Goal: Download file/media

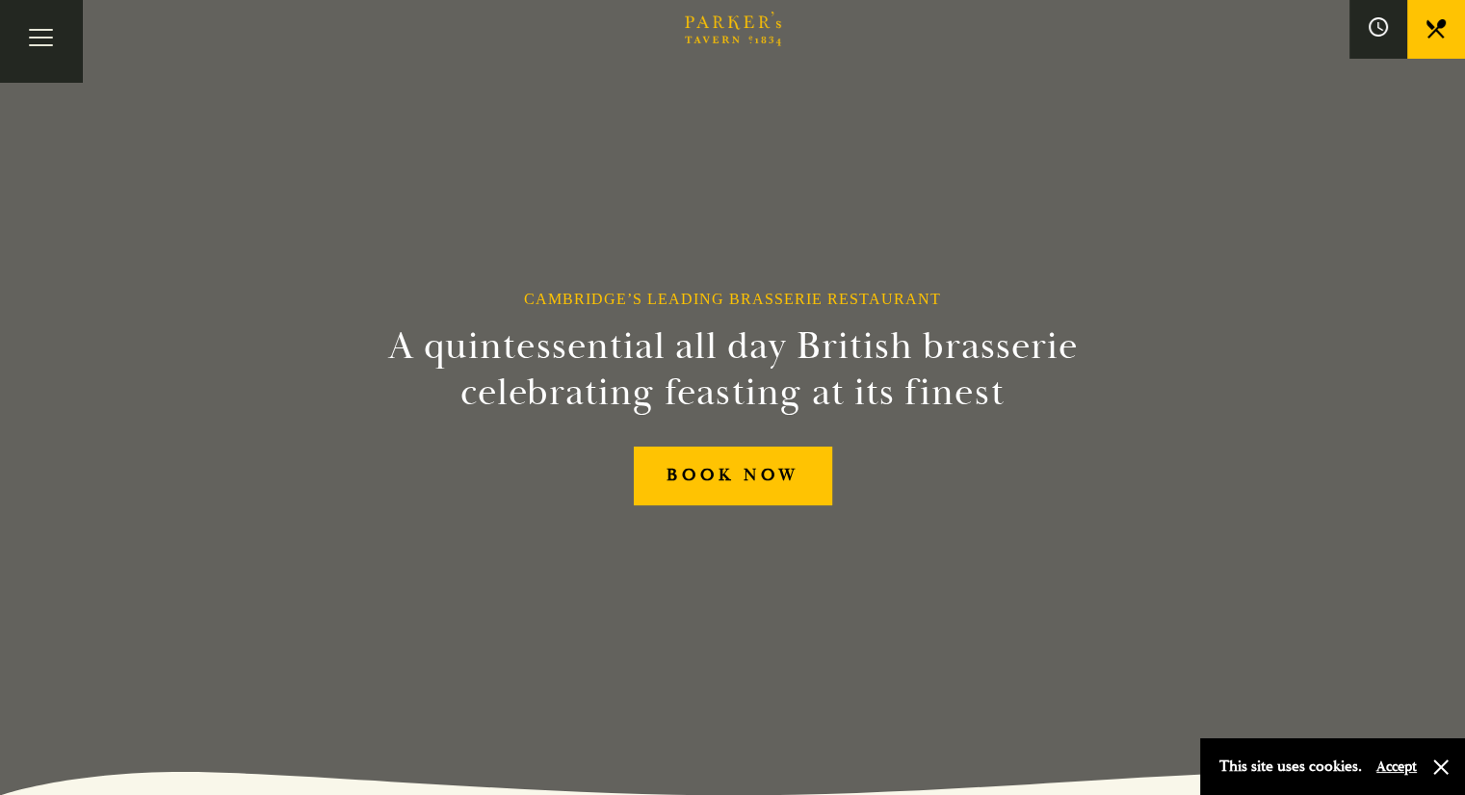
click at [0, 0] on link "Menus" at bounding box center [0, 0] width 0 height 0
click at [0, 0] on link "Restaurant" at bounding box center [0, 0] width 0 height 0
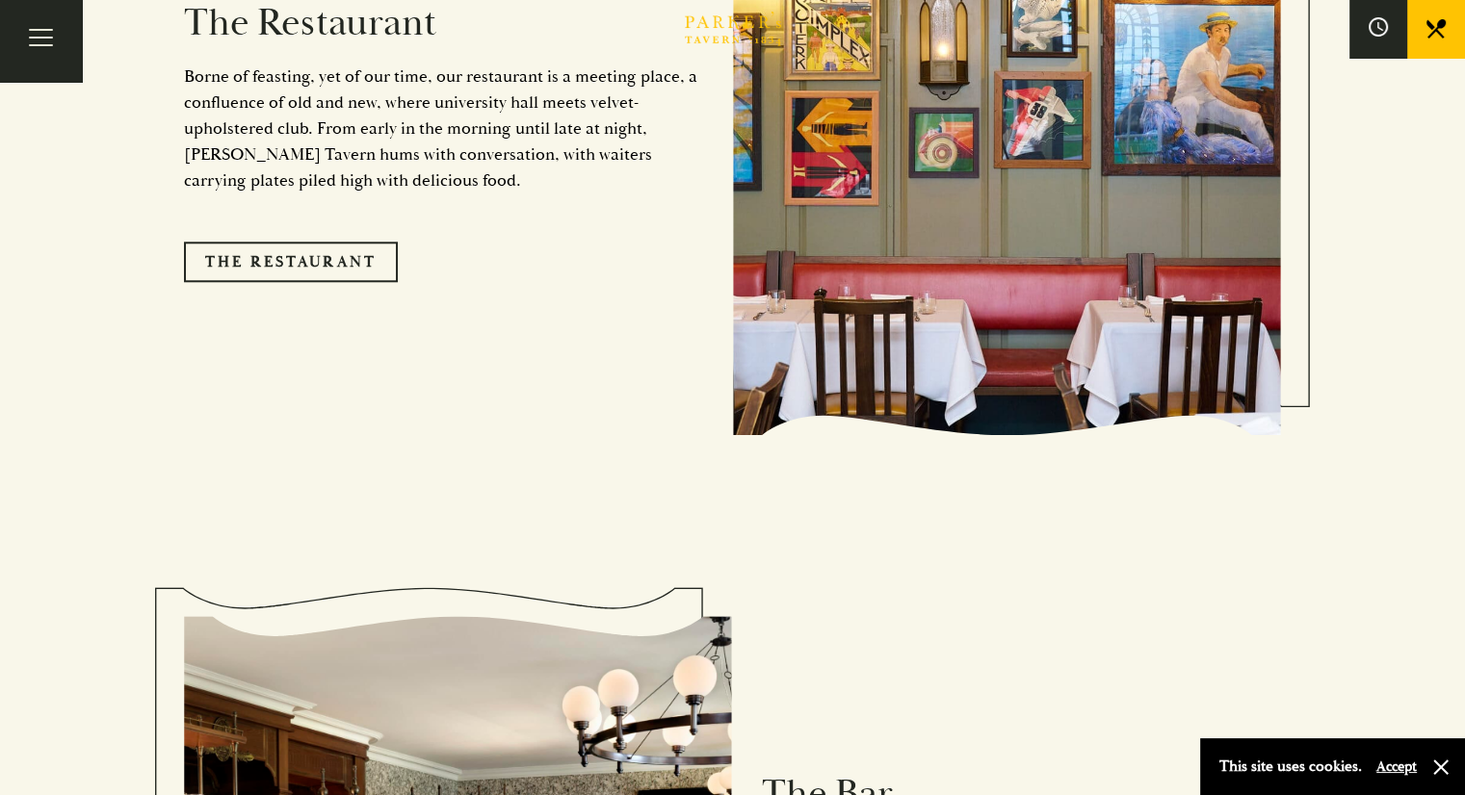
scroll to position [2311, 0]
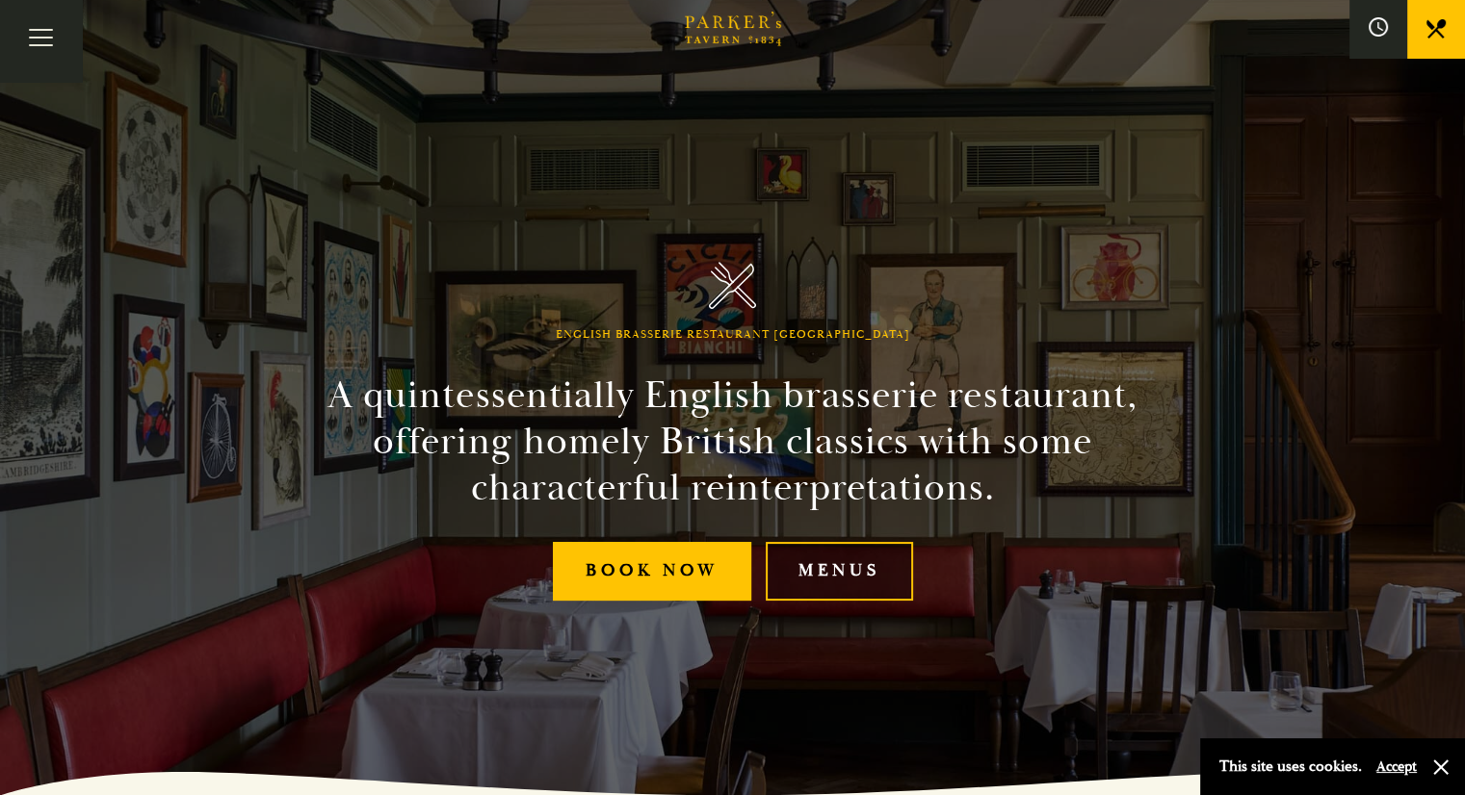
click at [869, 560] on link "Menus" at bounding box center [838, 571] width 147 height 59
click at [0, 0] on link "Bar" at bounding box center [0, 0] width 0 height 0
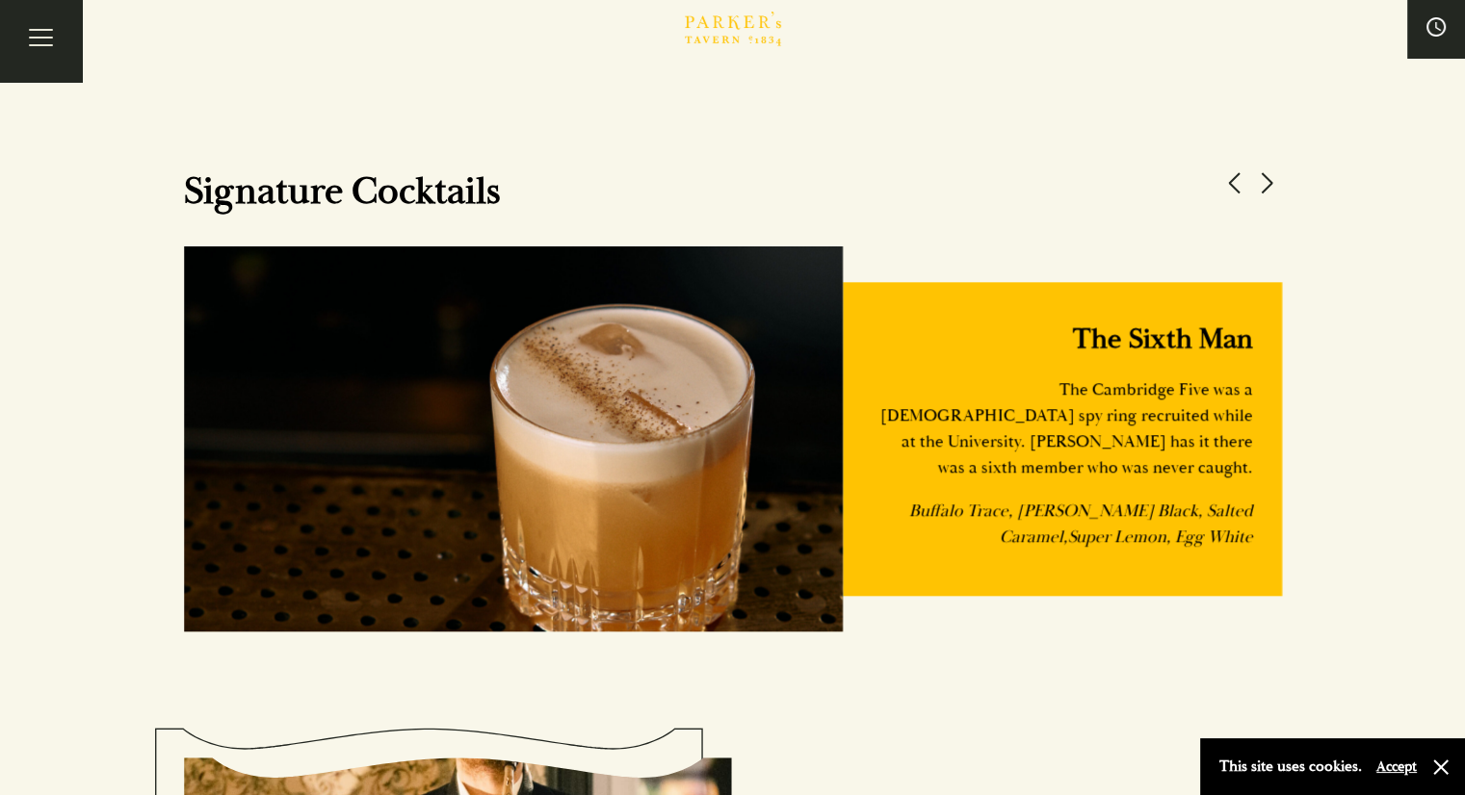
scroll to position [1733, 0]
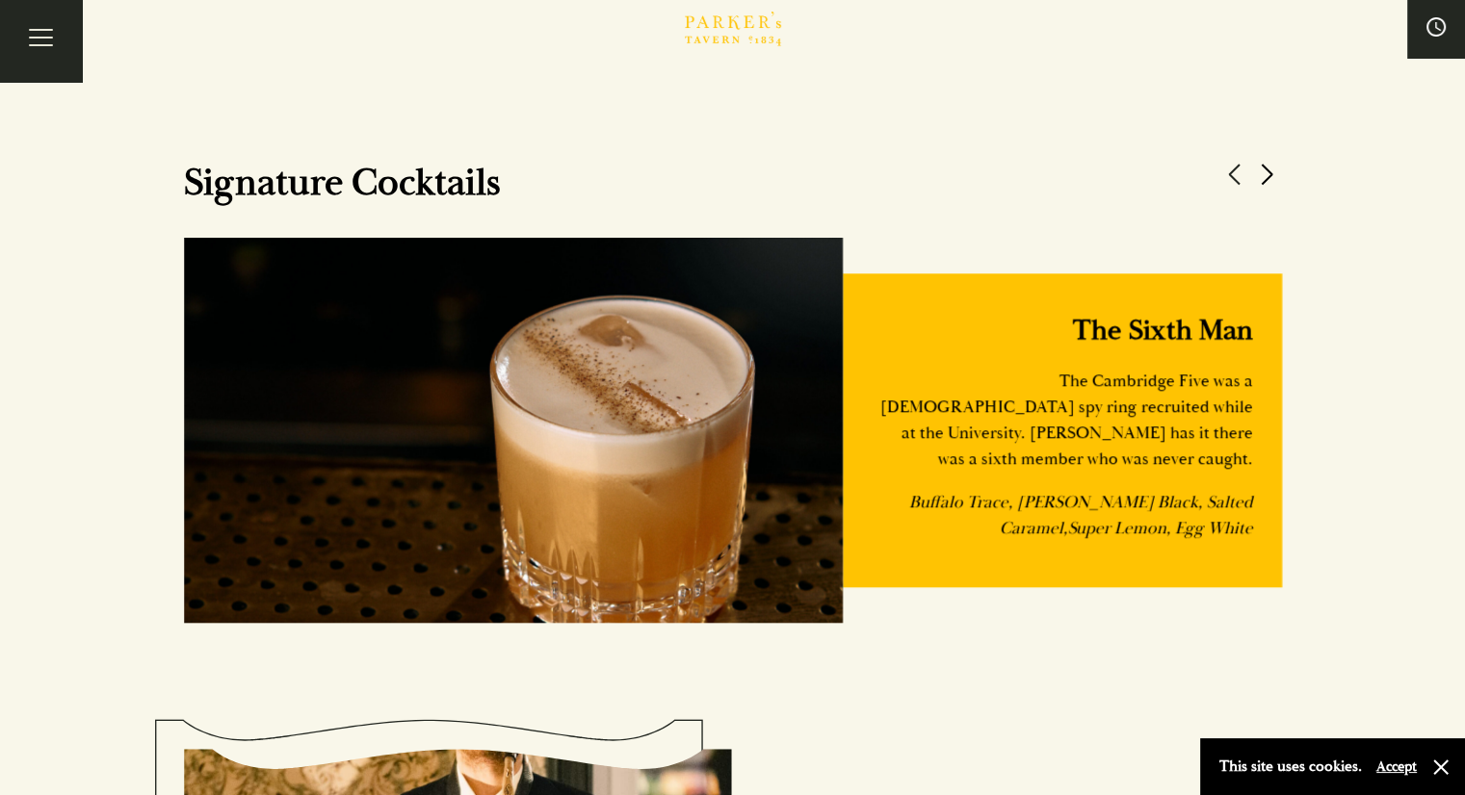
click at [1269, 171] on button at bounding box center [1267, 174] width 29 height 29
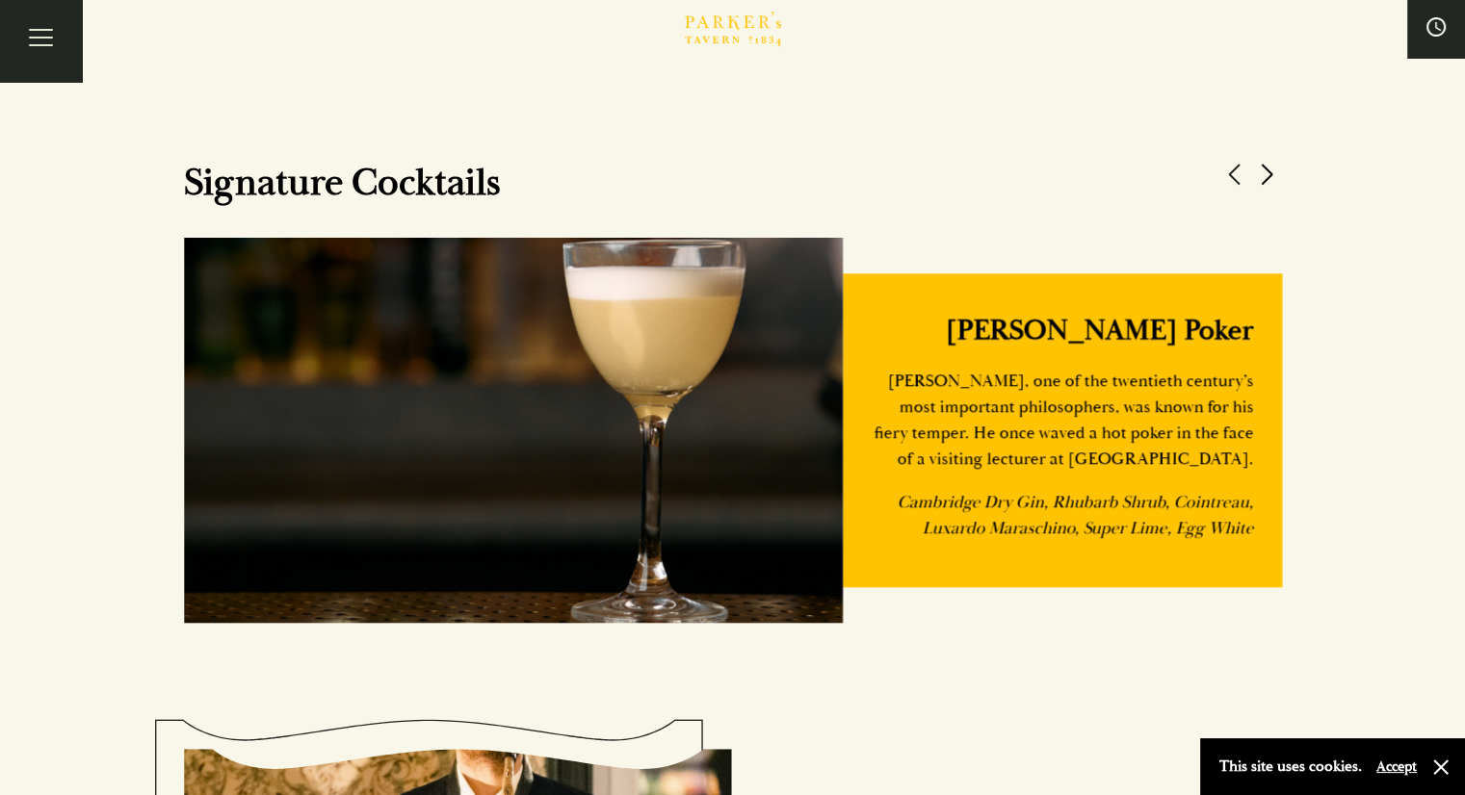
click at [1269, 171] on button at bounding box center [1267, 174] width 29 height 29
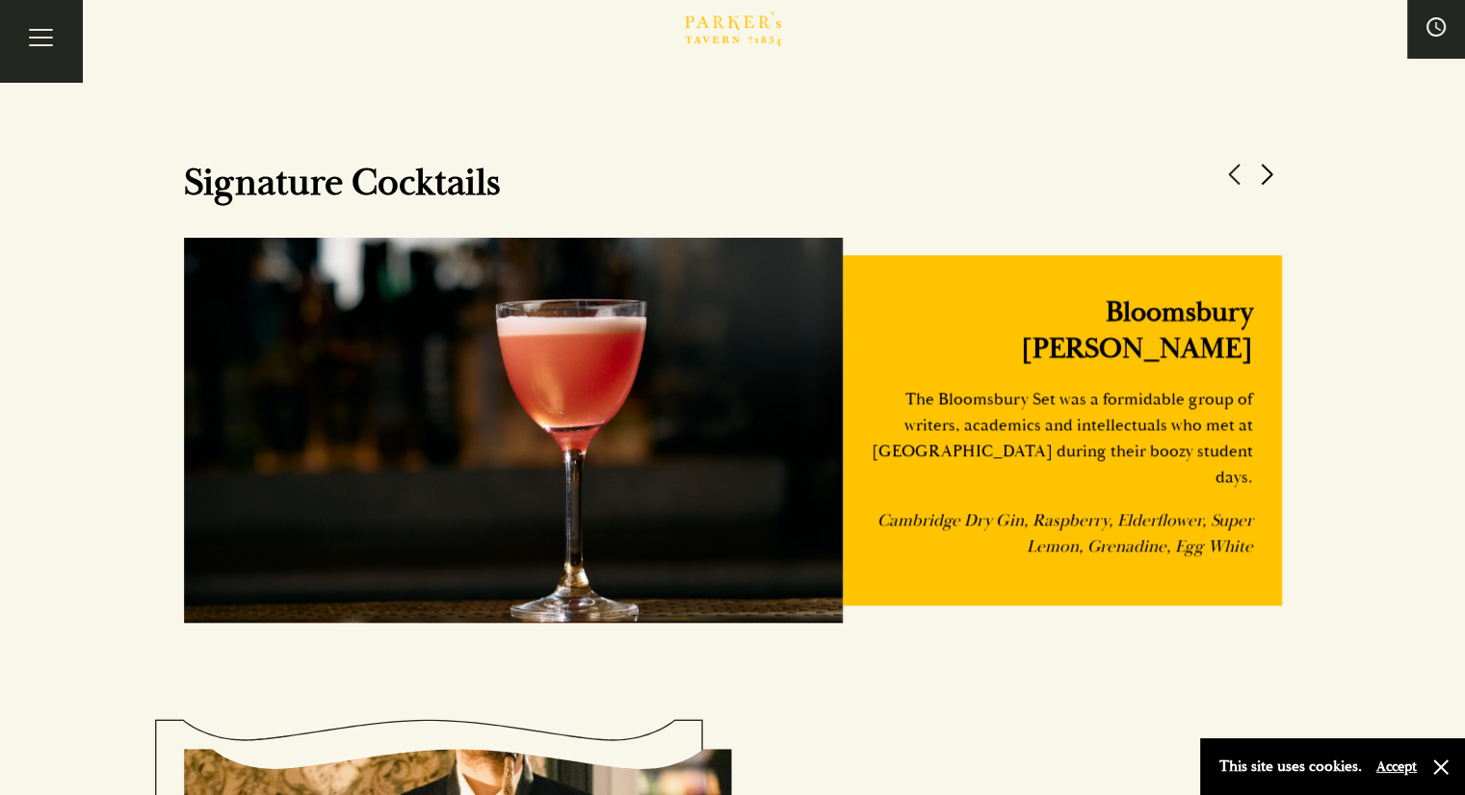
click at [1269, 171] on button at bounding box center [1267, 174] width 29 height 29
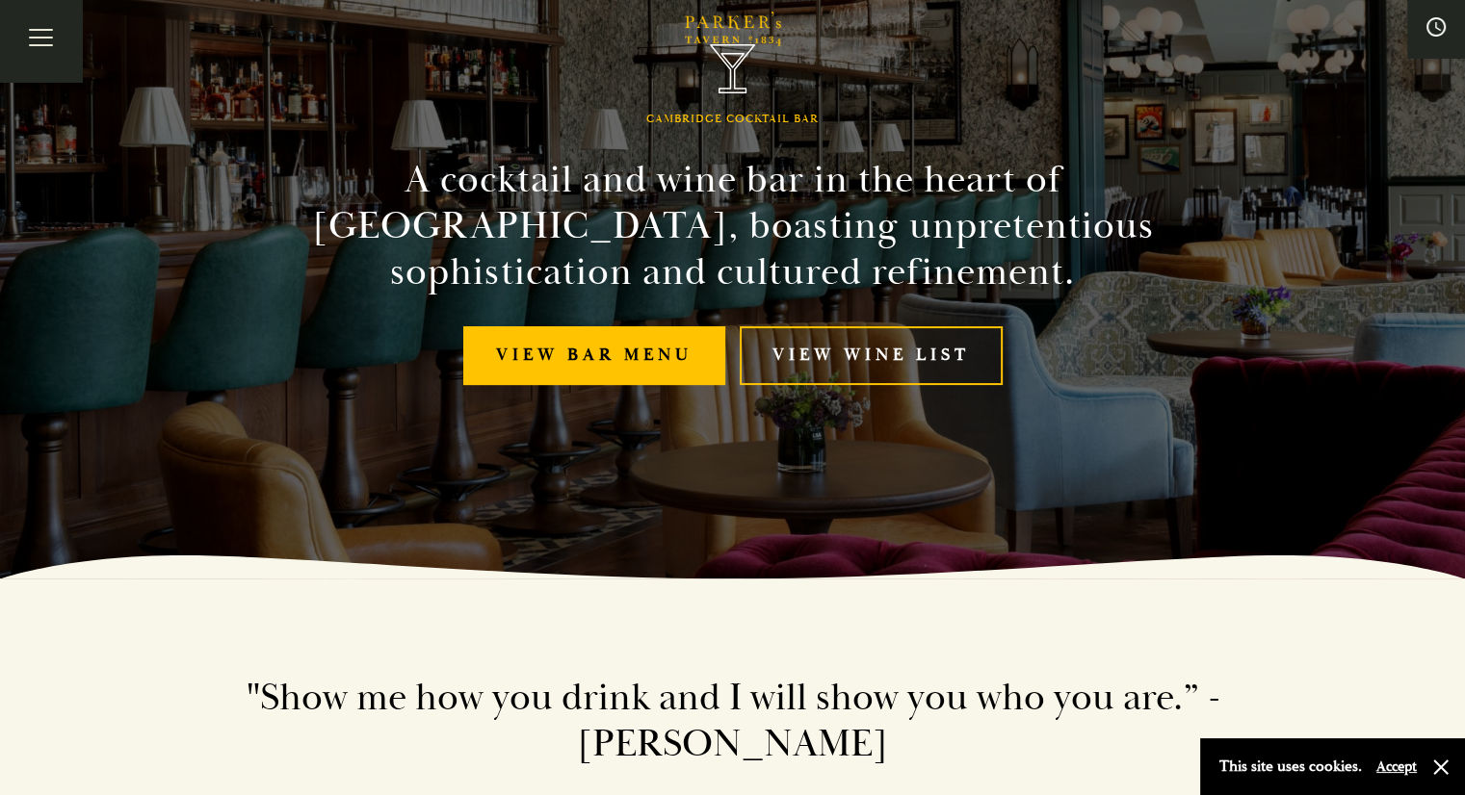
scroll to position [193, 0]
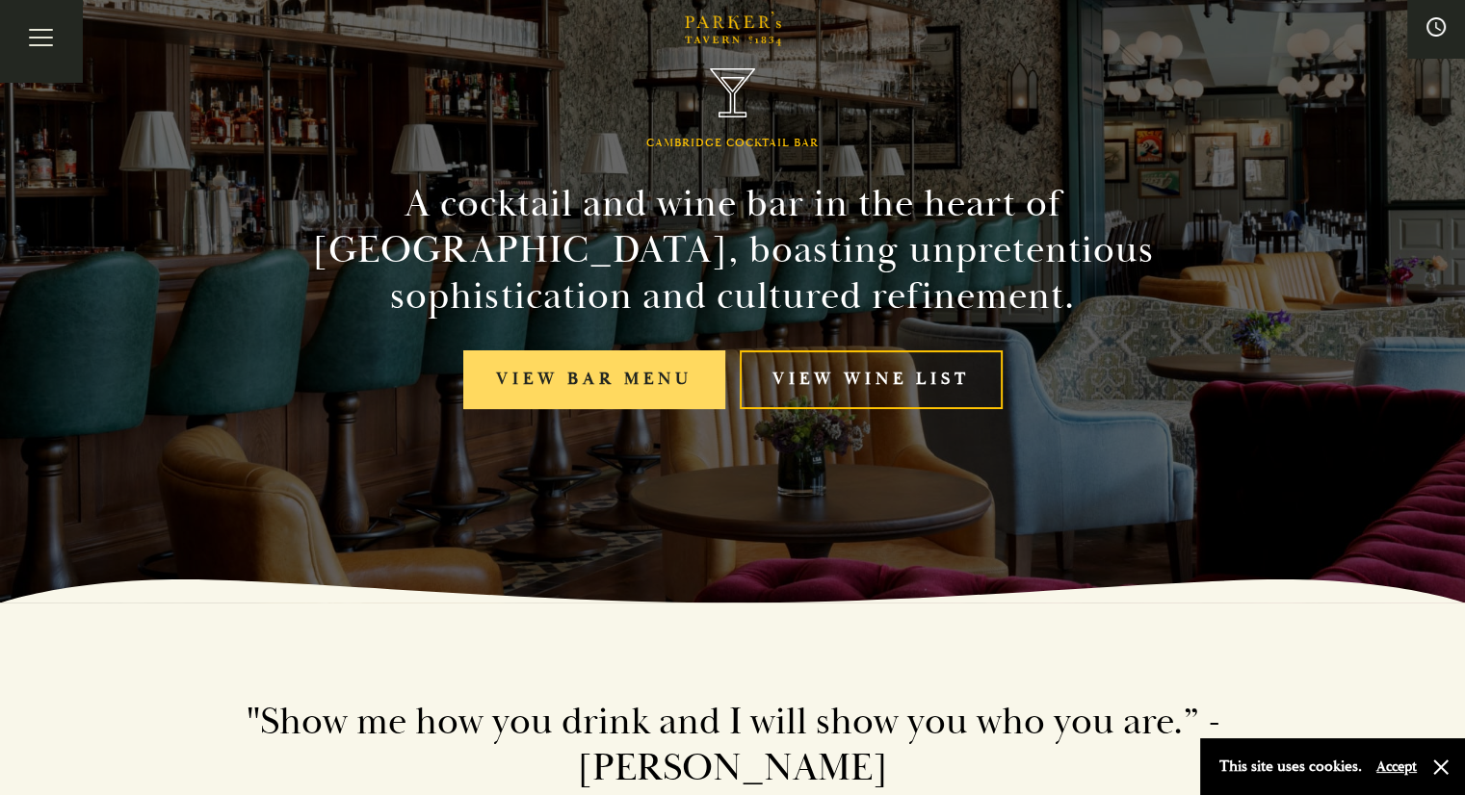
click at [610, 373] on link "View bar menu" at bounding box center [594, 379] width 262 height 59
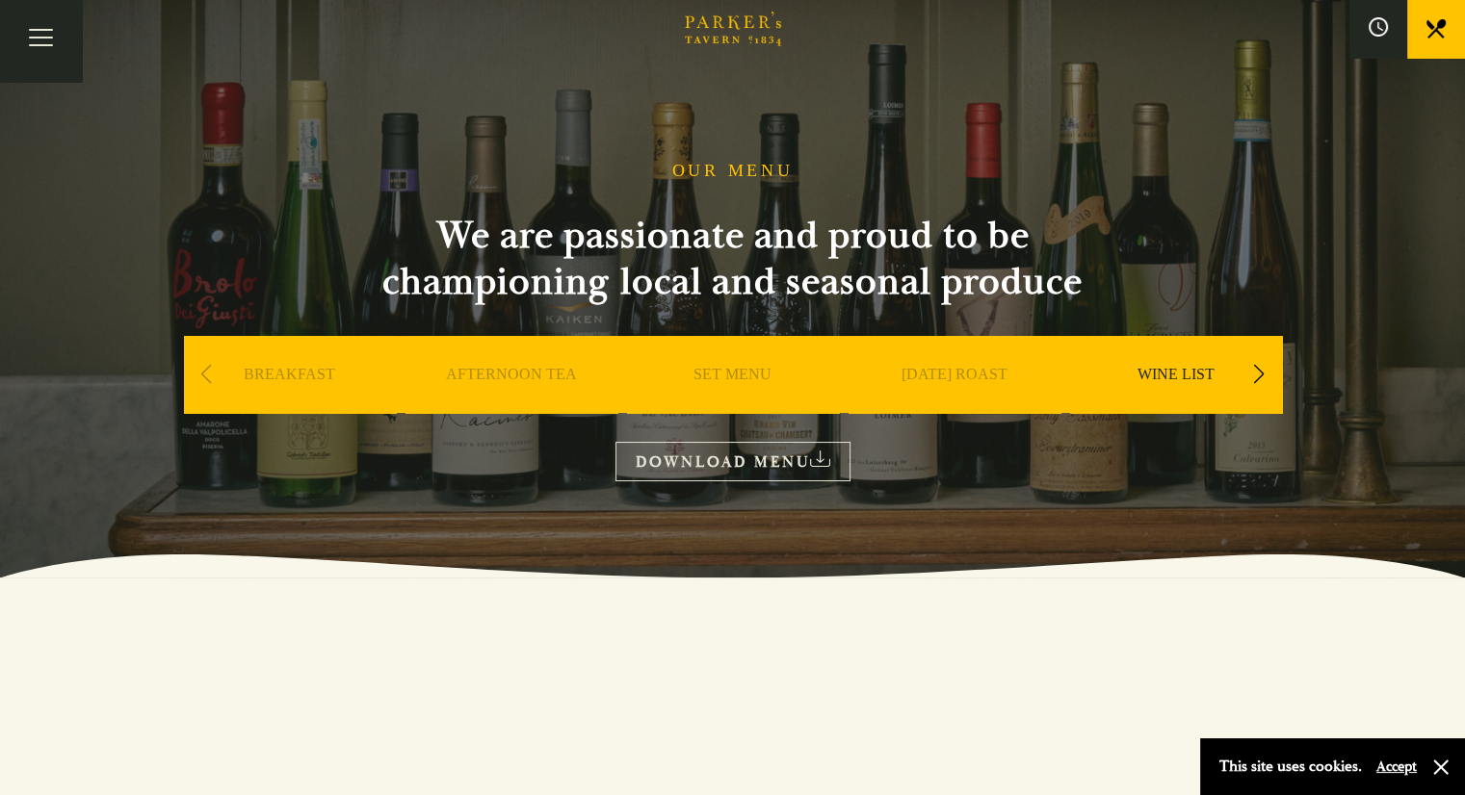
click at [210, 373] on div "Previous slide" at bounding box center [207, 374] width 26 height 42
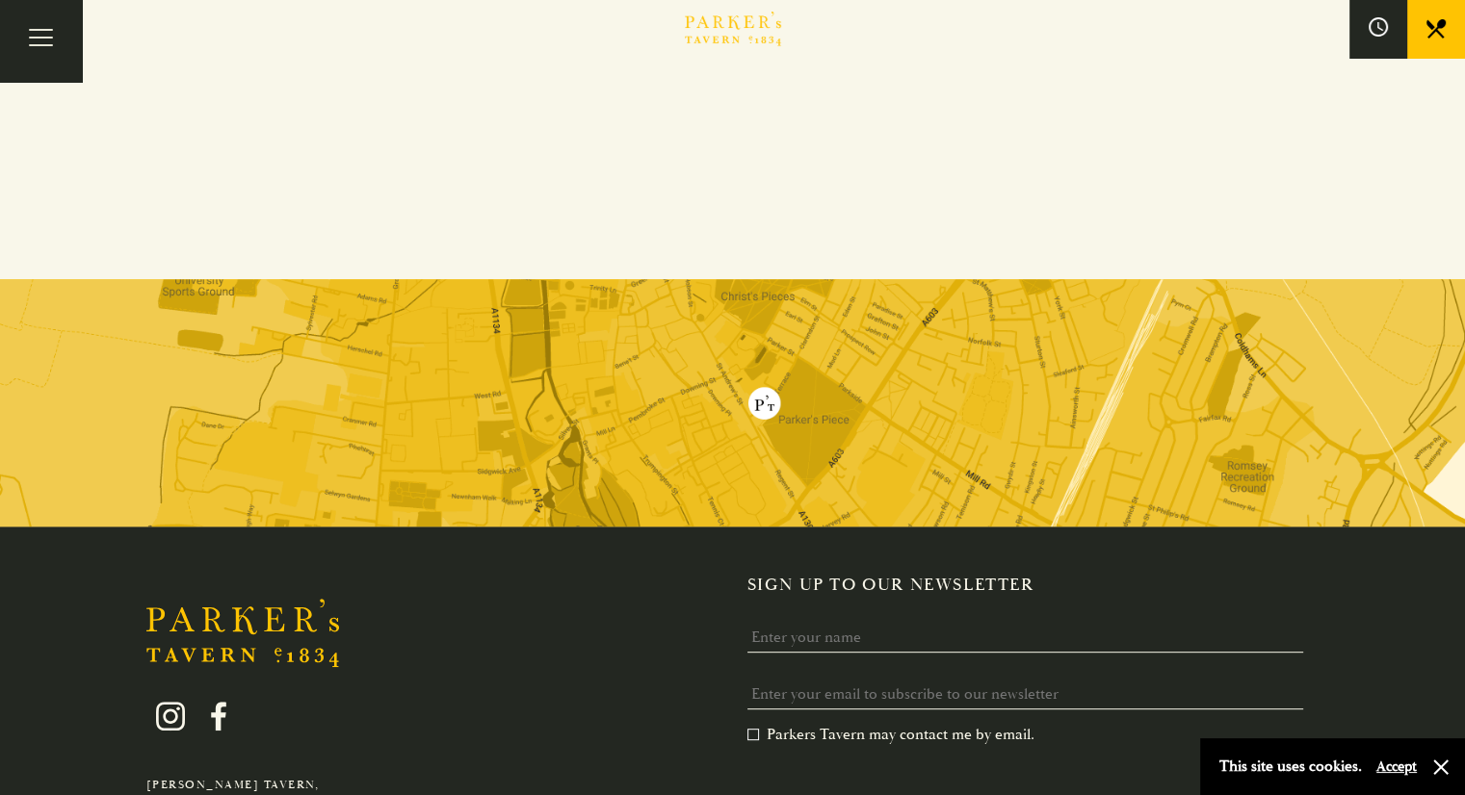
scroll to position [193, 0]
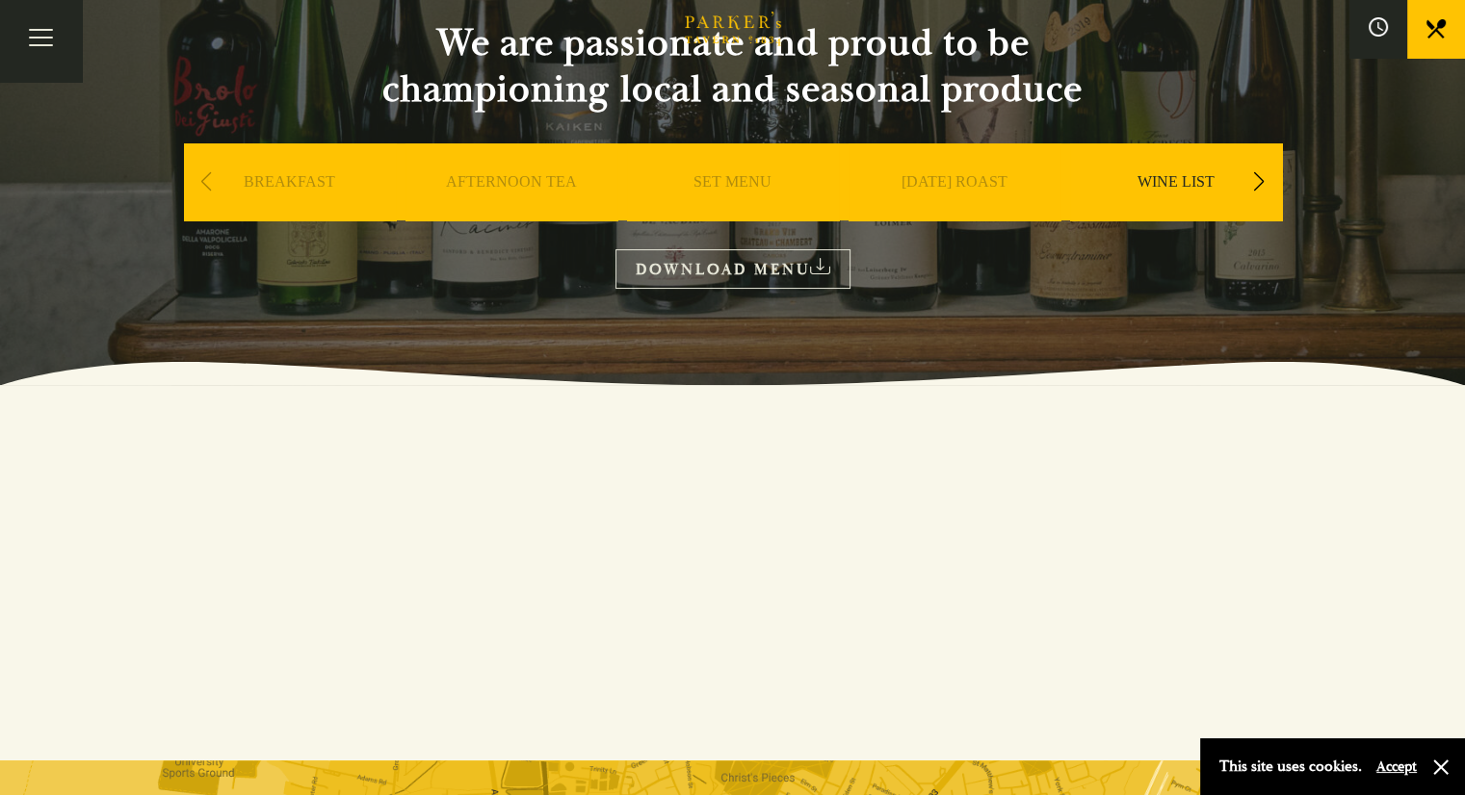
click at [760, 272] on link "DOWNLOAD MENU" at bounding box center [732, 268] width 235 height 39
